Goal: Information Seeking & Learning: Learn about a topic

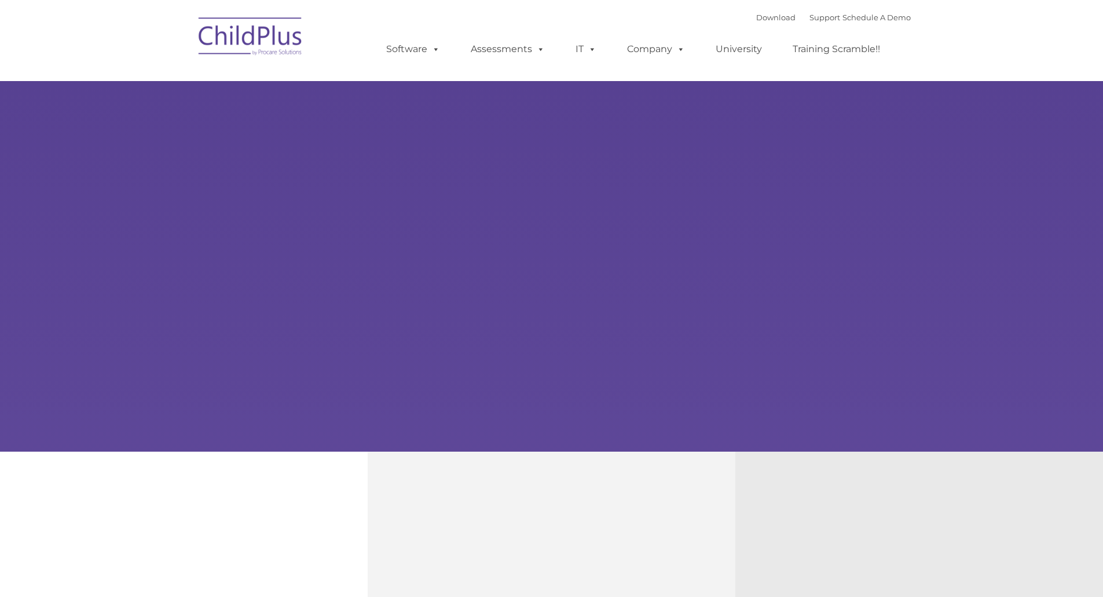
type input ""
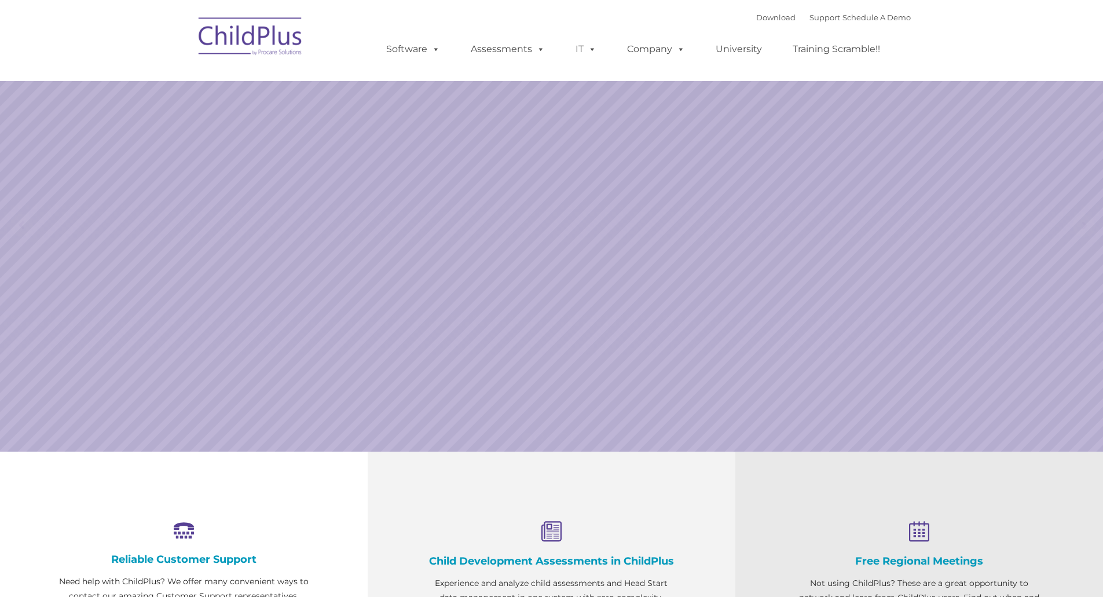
select select "MEDIUM"
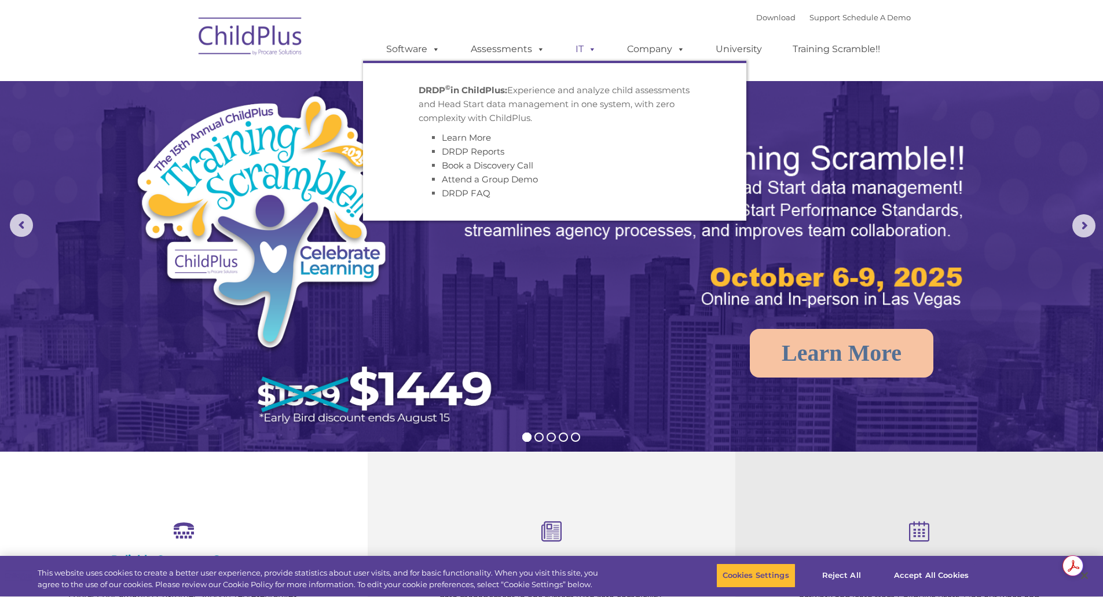
click at [579, 49] on link "IT" at bounding box center [586, 49] width 44 height 23
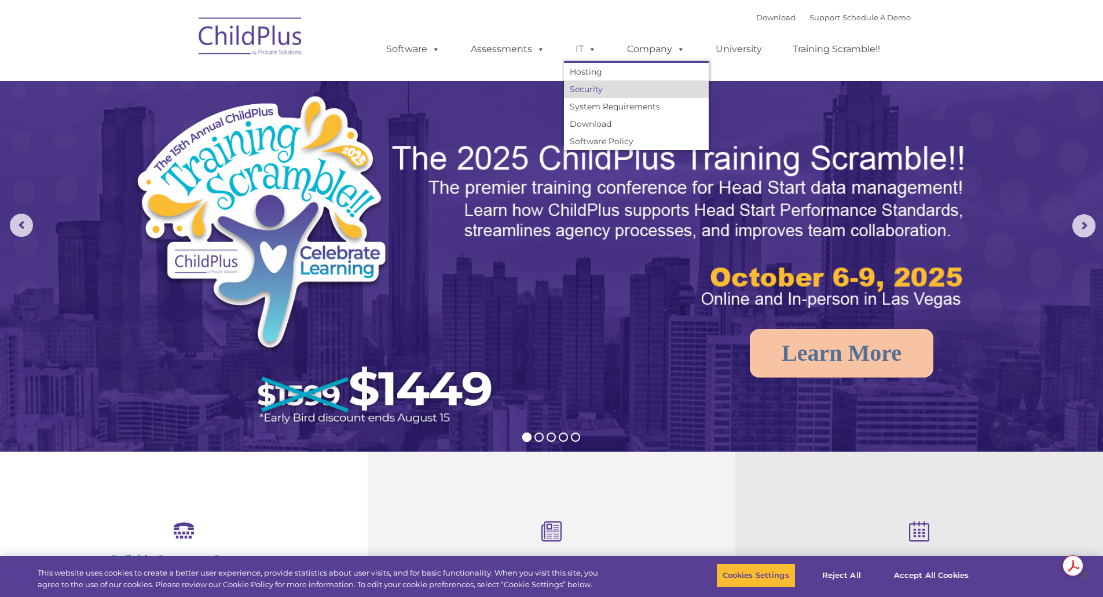
click at [595, 86] on link "Security" at bounding box center [636, 89] width 145 height 17
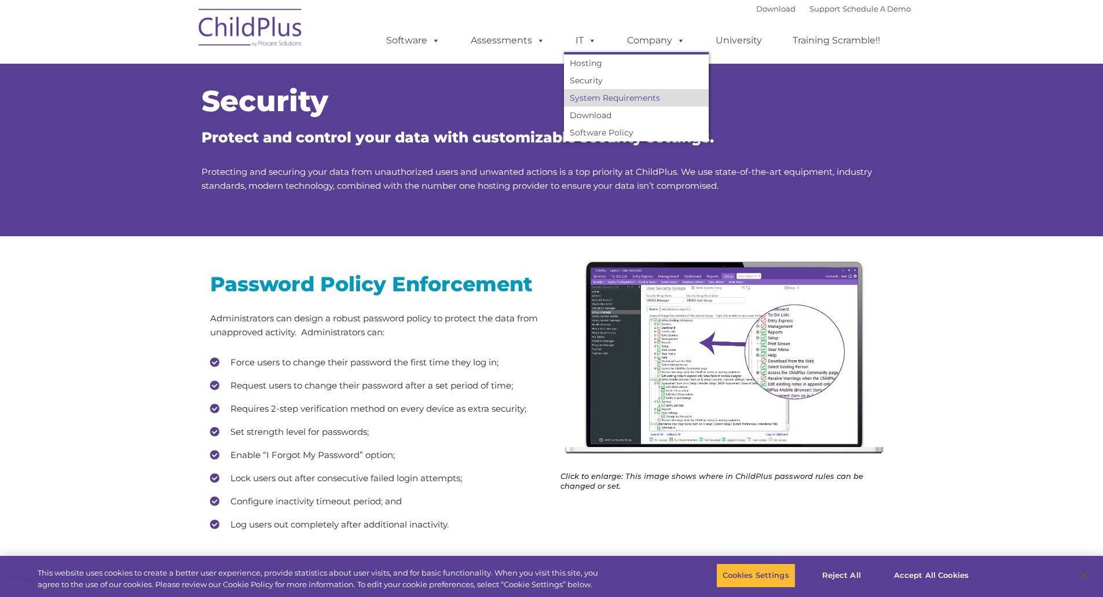
click at [623, 100] on link "System Requirements" at bounding box center [636, 97] width 145 height 17
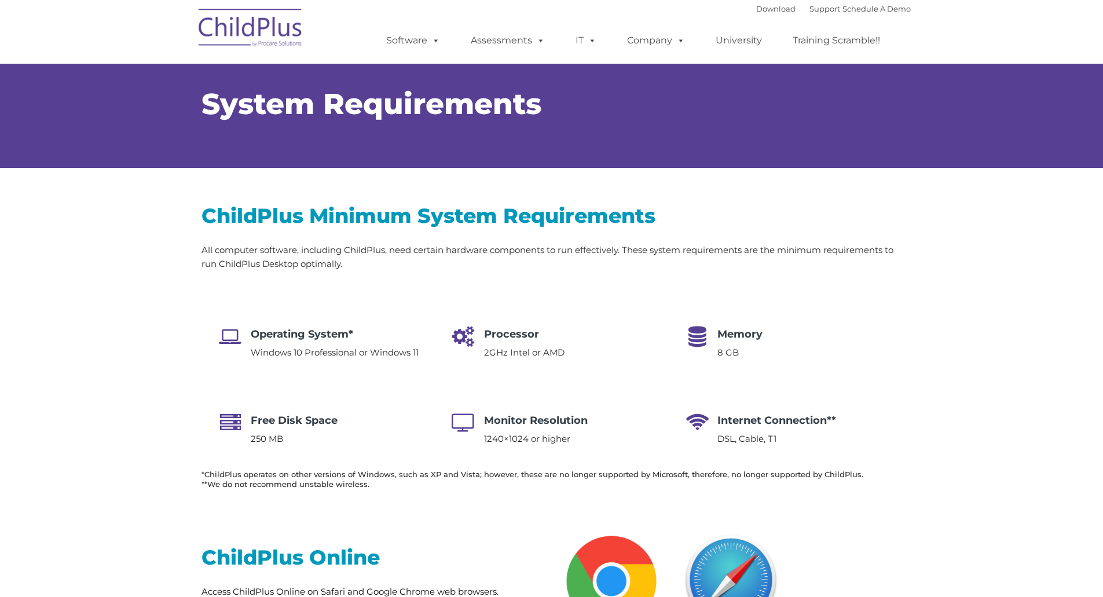
type input ""
select select "MEDIUM"
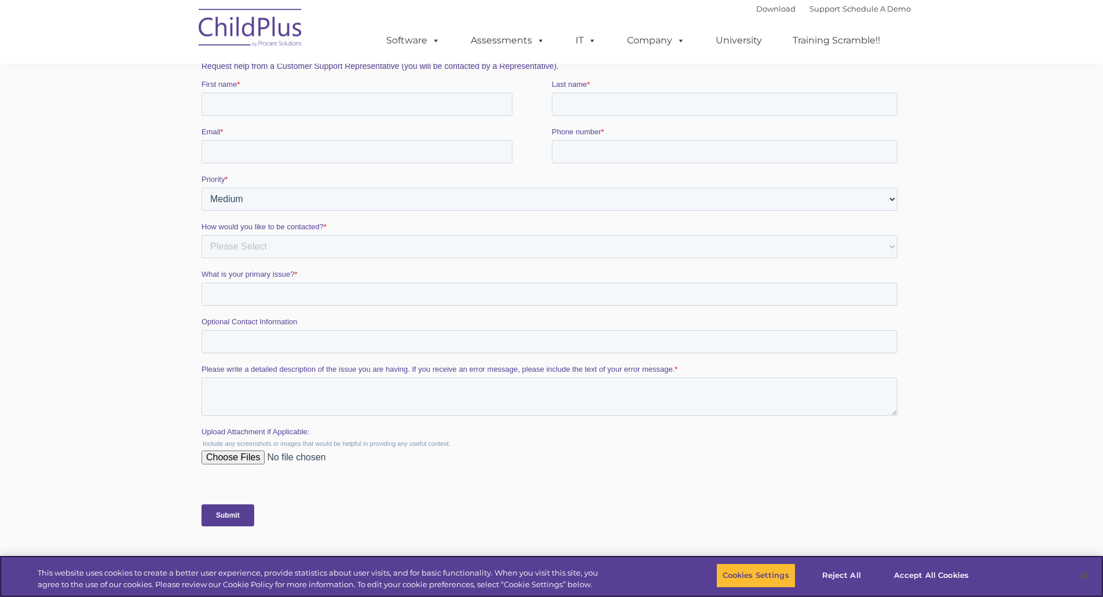
scroll to position [2176, 0]
